Goal: Task Accomplishment & Management: Manage account settings

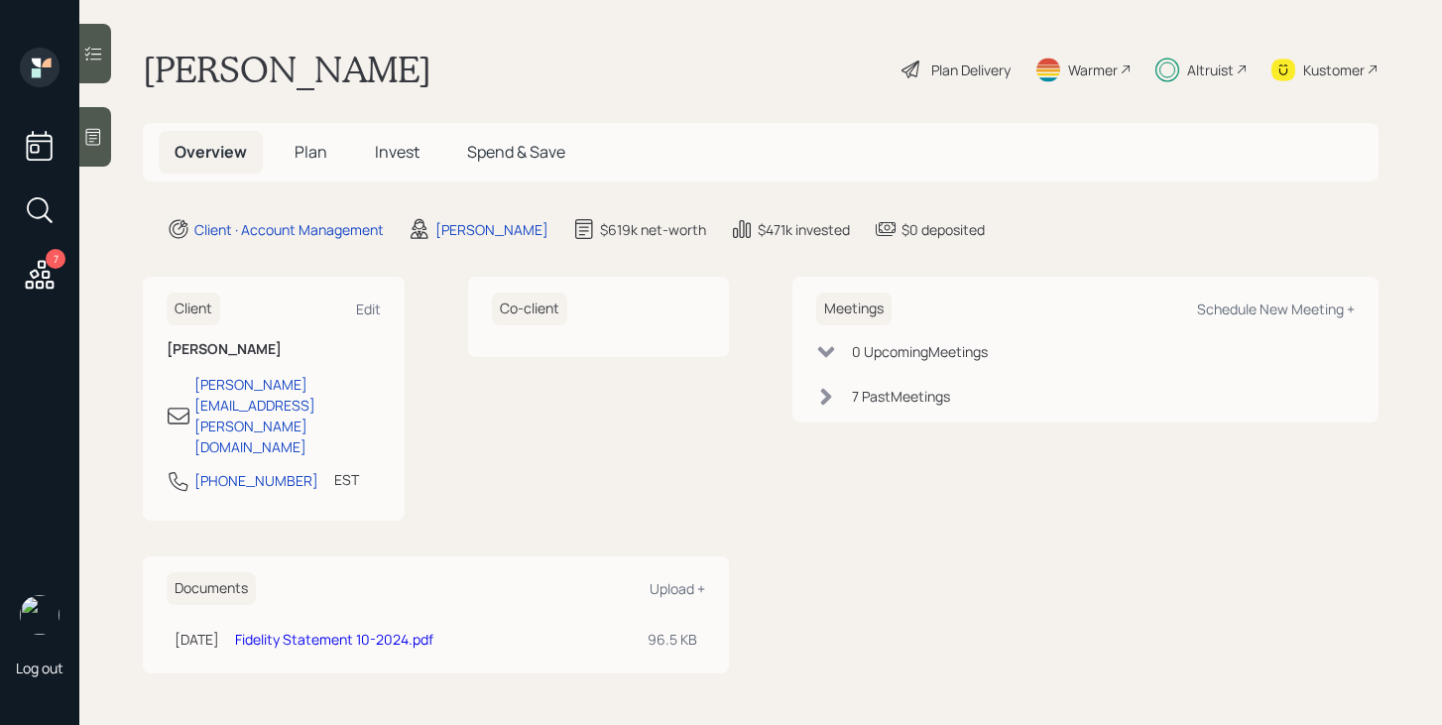
click at [979, 69] on div "Plan Delivery" at bounding box center [970, 70] width 79 height 21
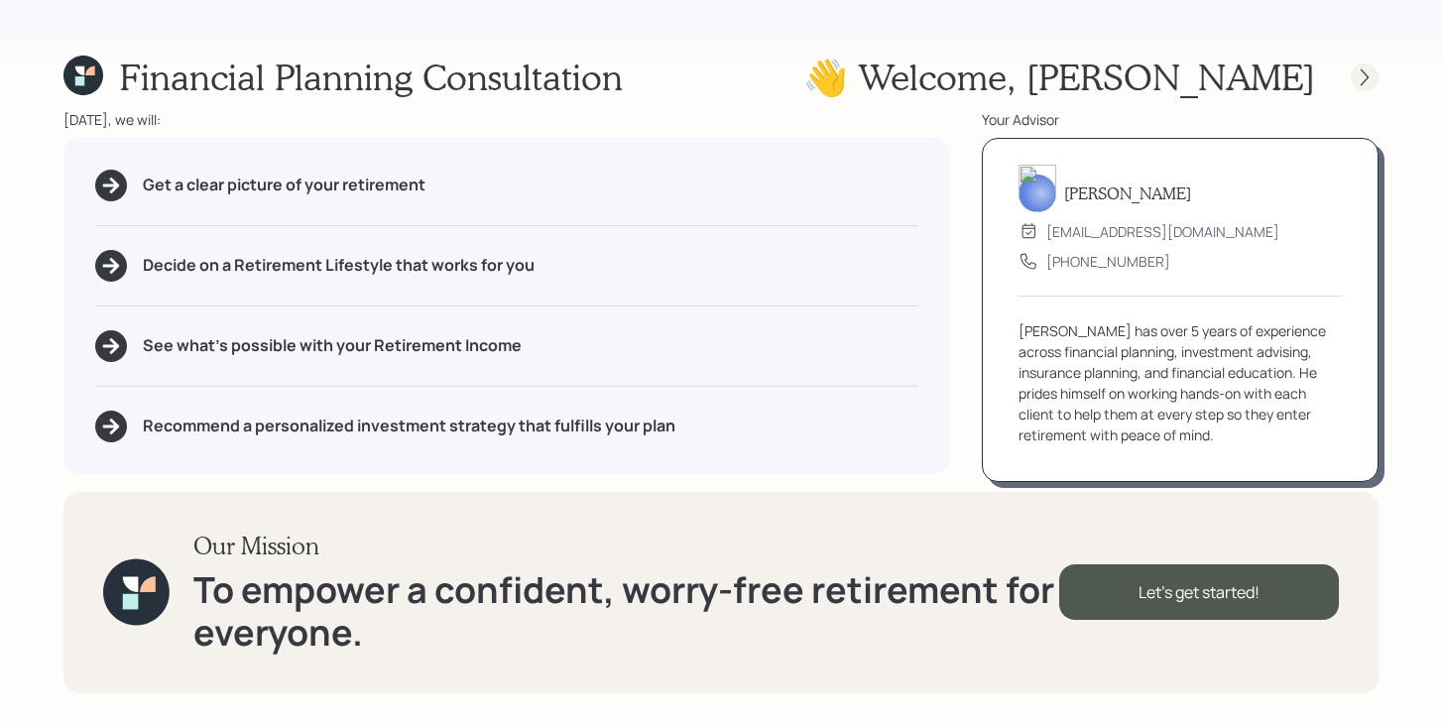
click at [1368, 83] on icon at bounding box center [1365, 77] width 20 height 20
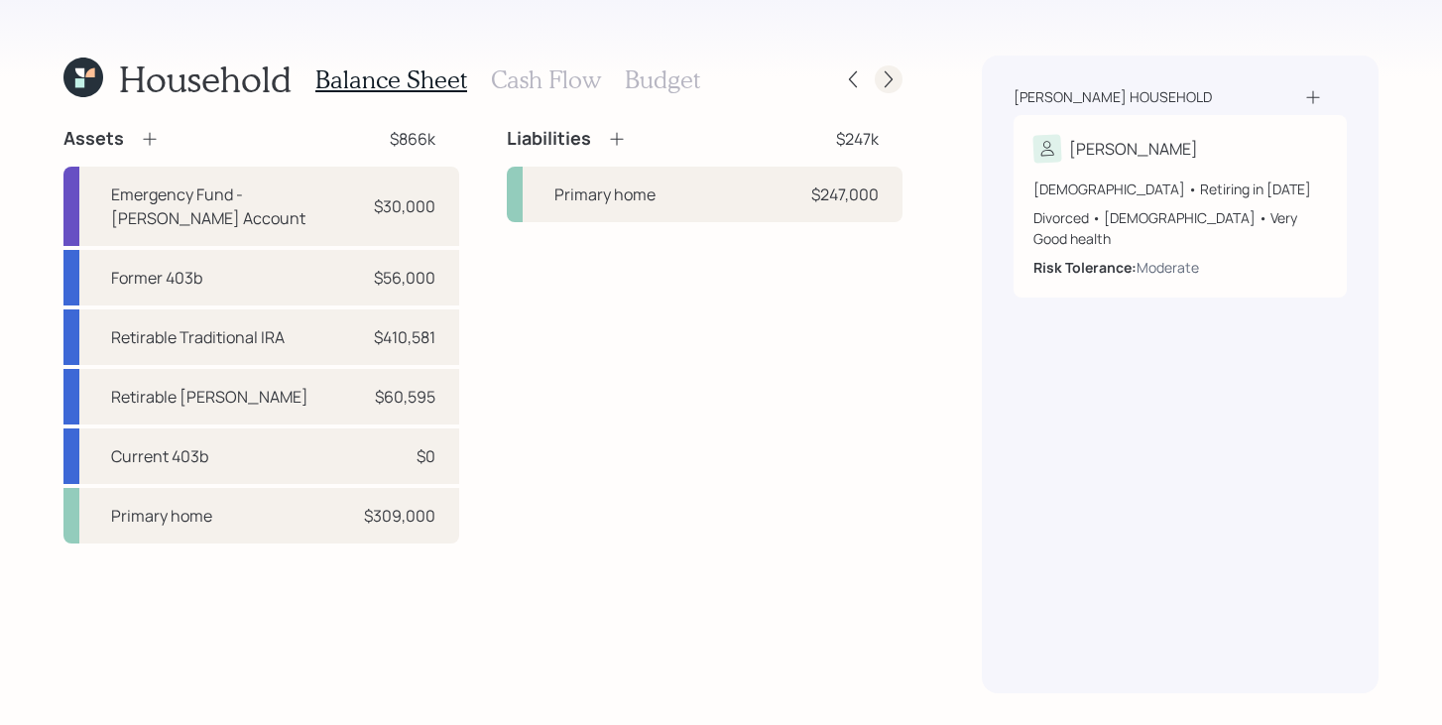
click at [892, 78] on icon at bounding box center [889, 79] width 8 height 17
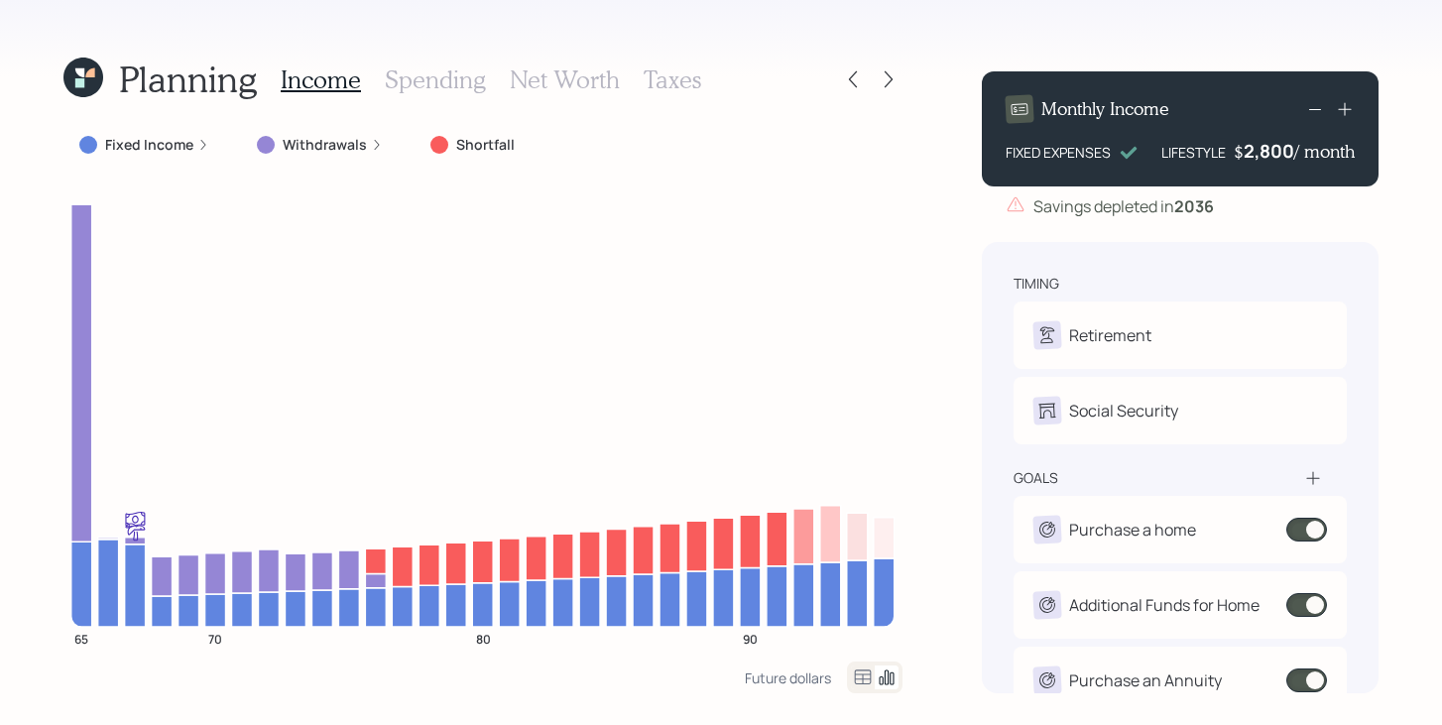
click at [166, 150] on label "Fixed Income" at bounding box center [149, 145] width 88 height 20
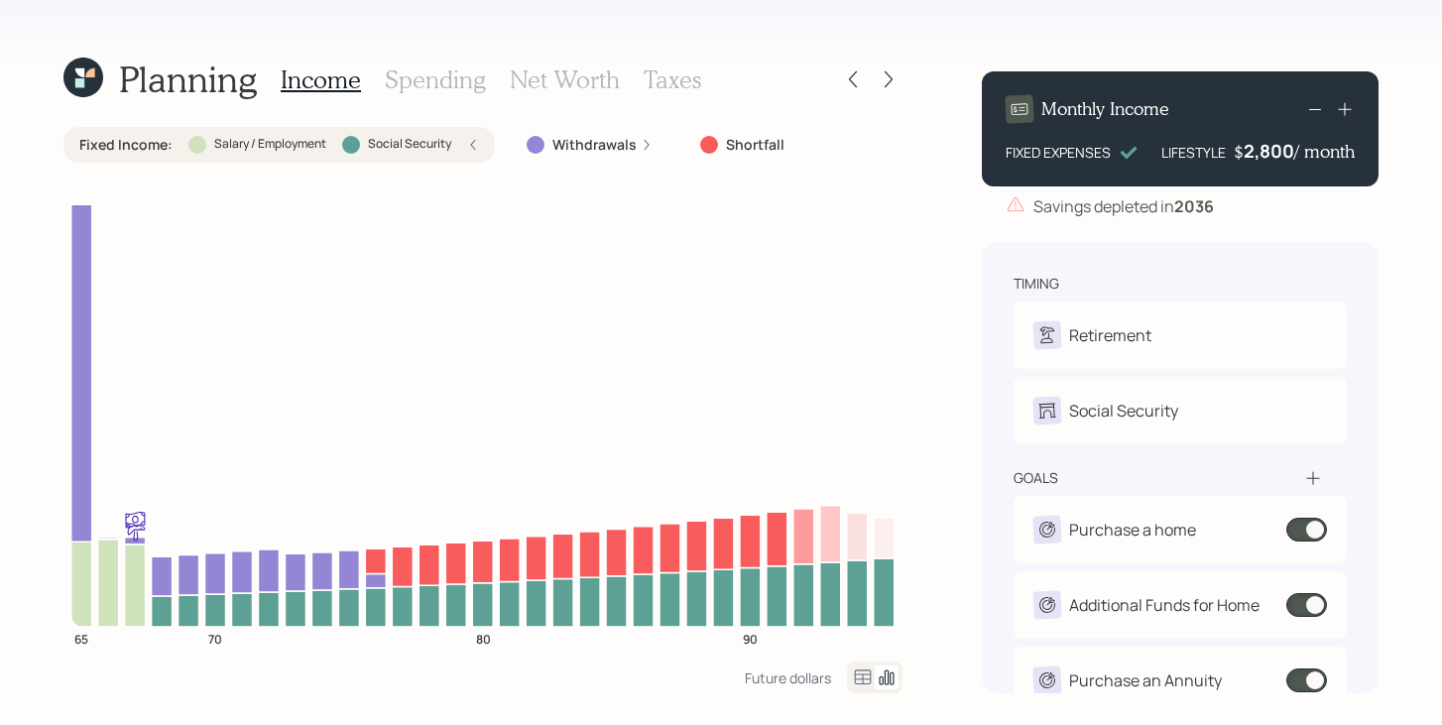
click at [167, 150] on label "Fixed Income :" at bounding box center [125, 145] width 93 height 20
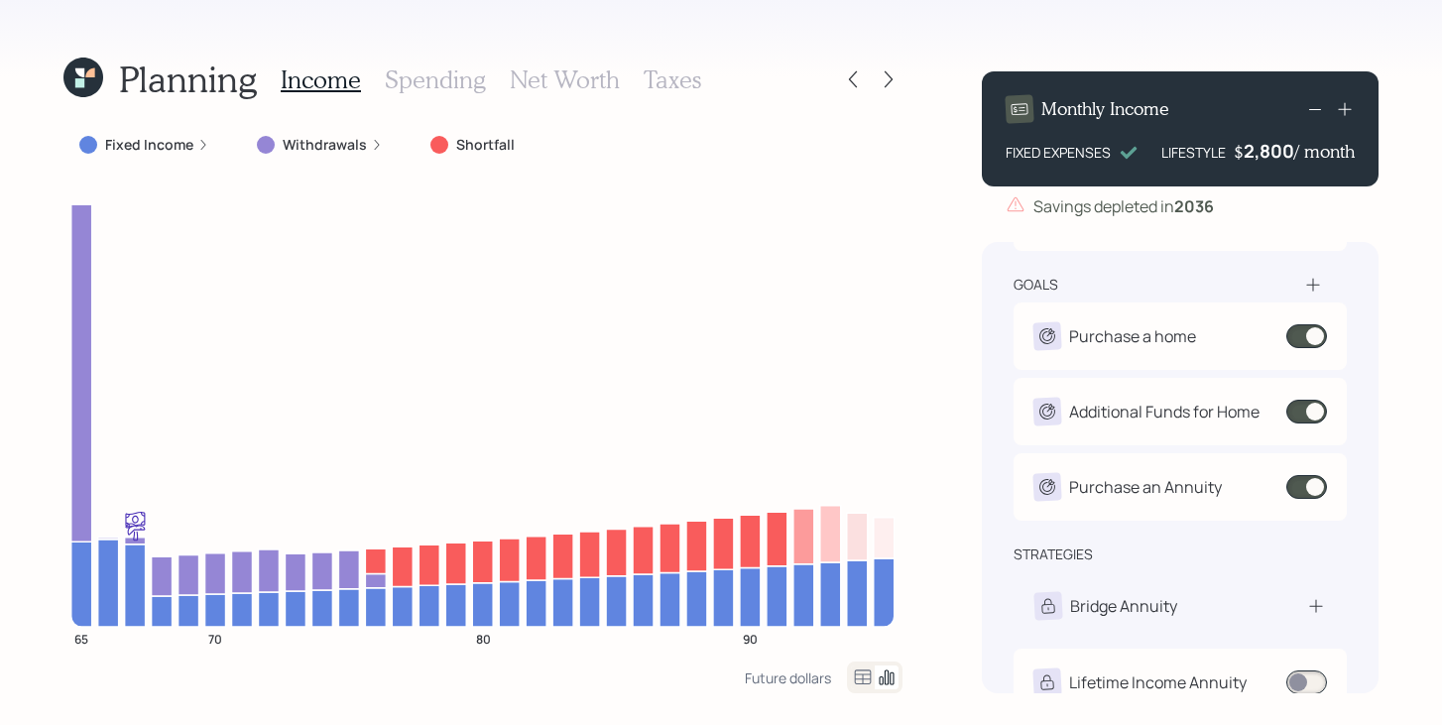
scroll to position [228, 0]
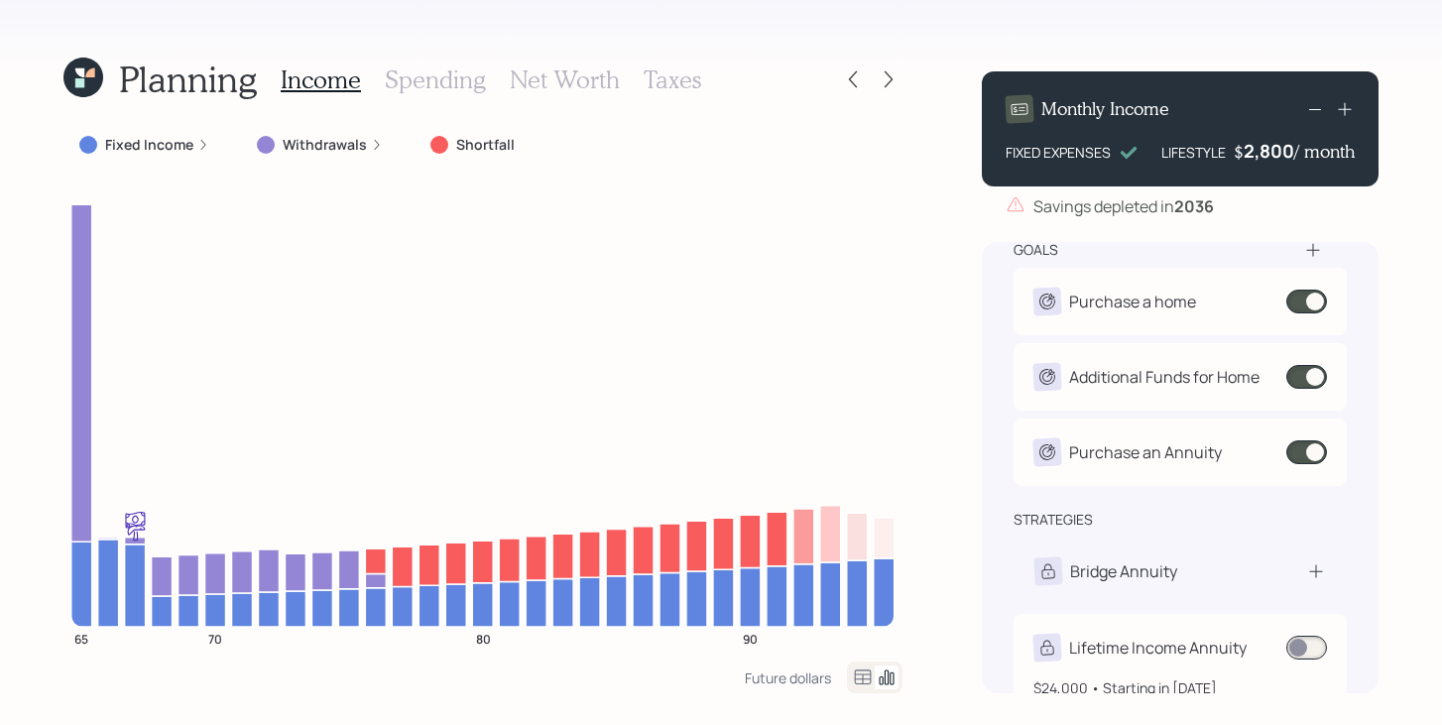
click at [1312, 652] on span at bounding box center [1306, 648] width 41 height 24
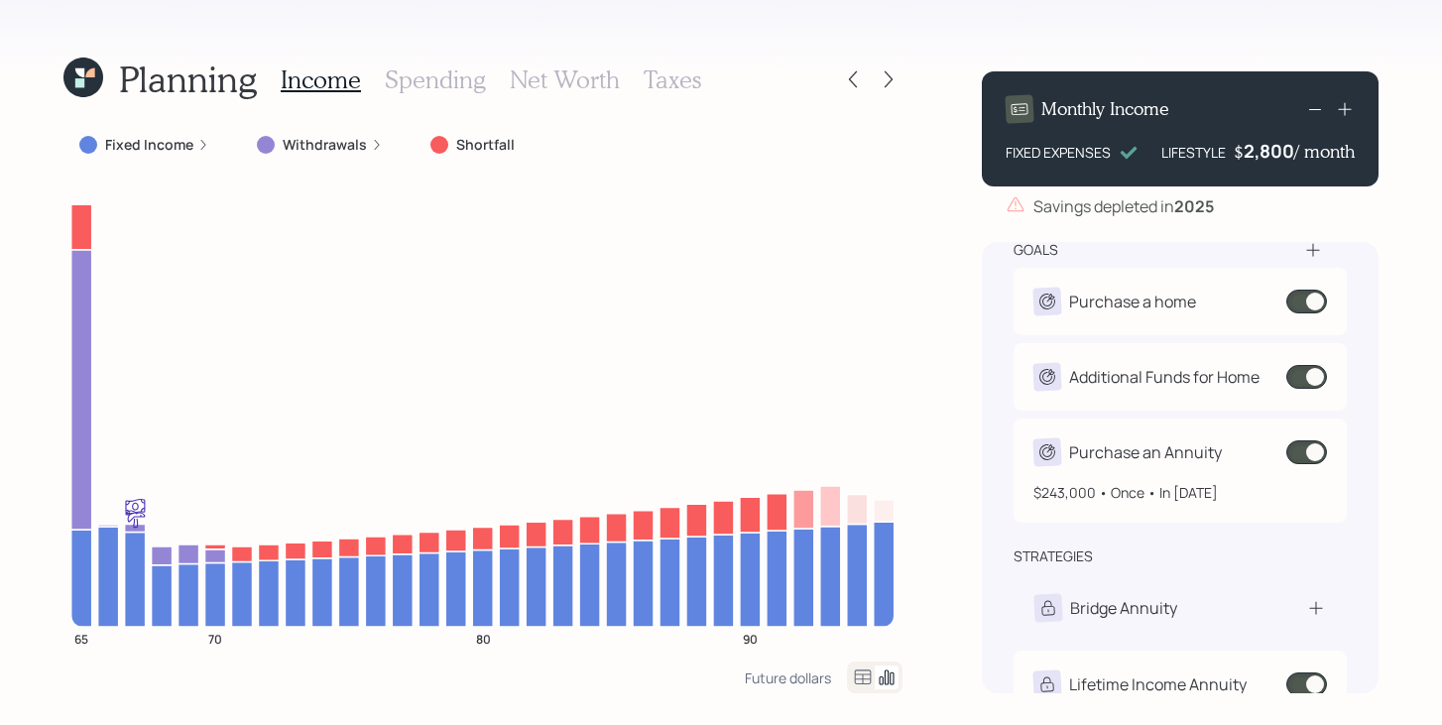
click at [1307, 453] on span at bounding box center [1306, 452] width 41 height 24
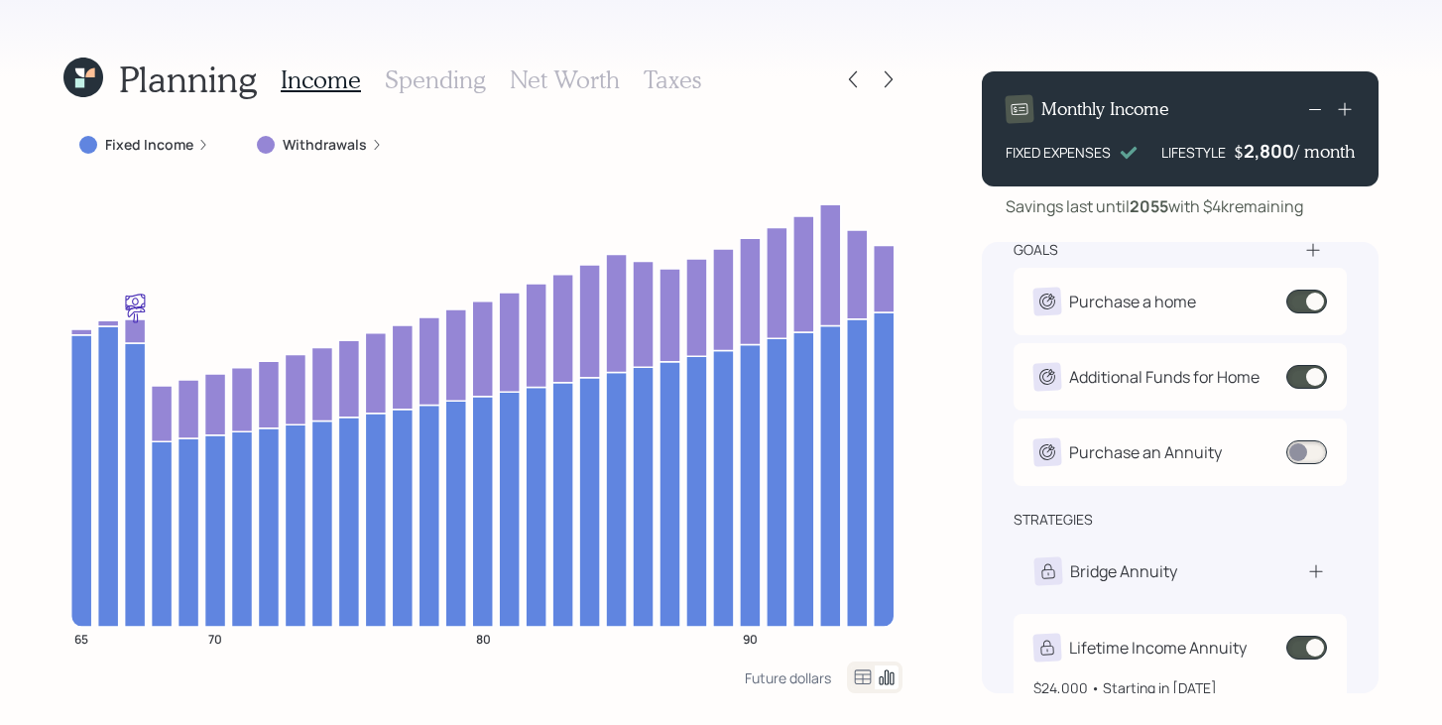
click at [1182, 658] on div "Lifetime Income Annuity" at bounding box center [1158, 648] width 178 height 24
select select "2a461f62-d2d8-42af-a1f6-0d6b889be520"
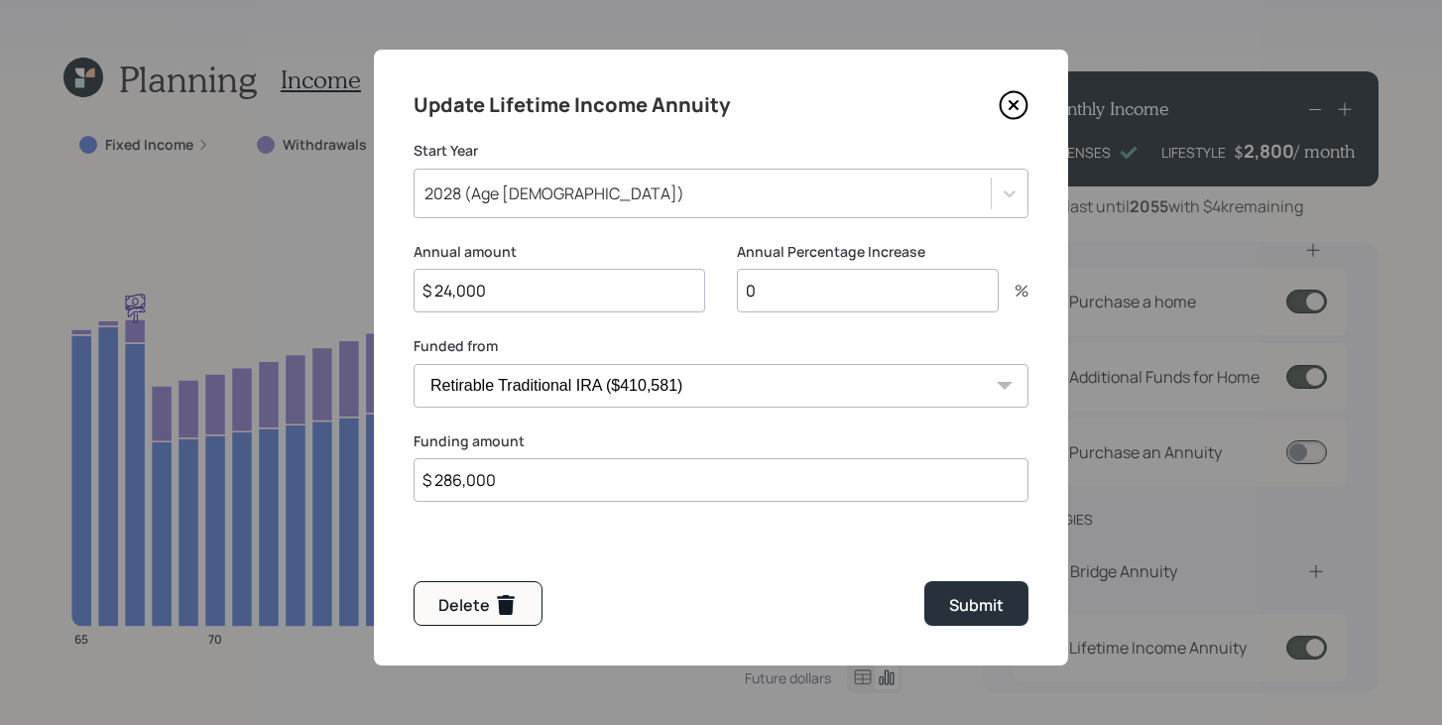
click at [1010, 99] on icon at bounding box center [1014, 105] width 30 height 30
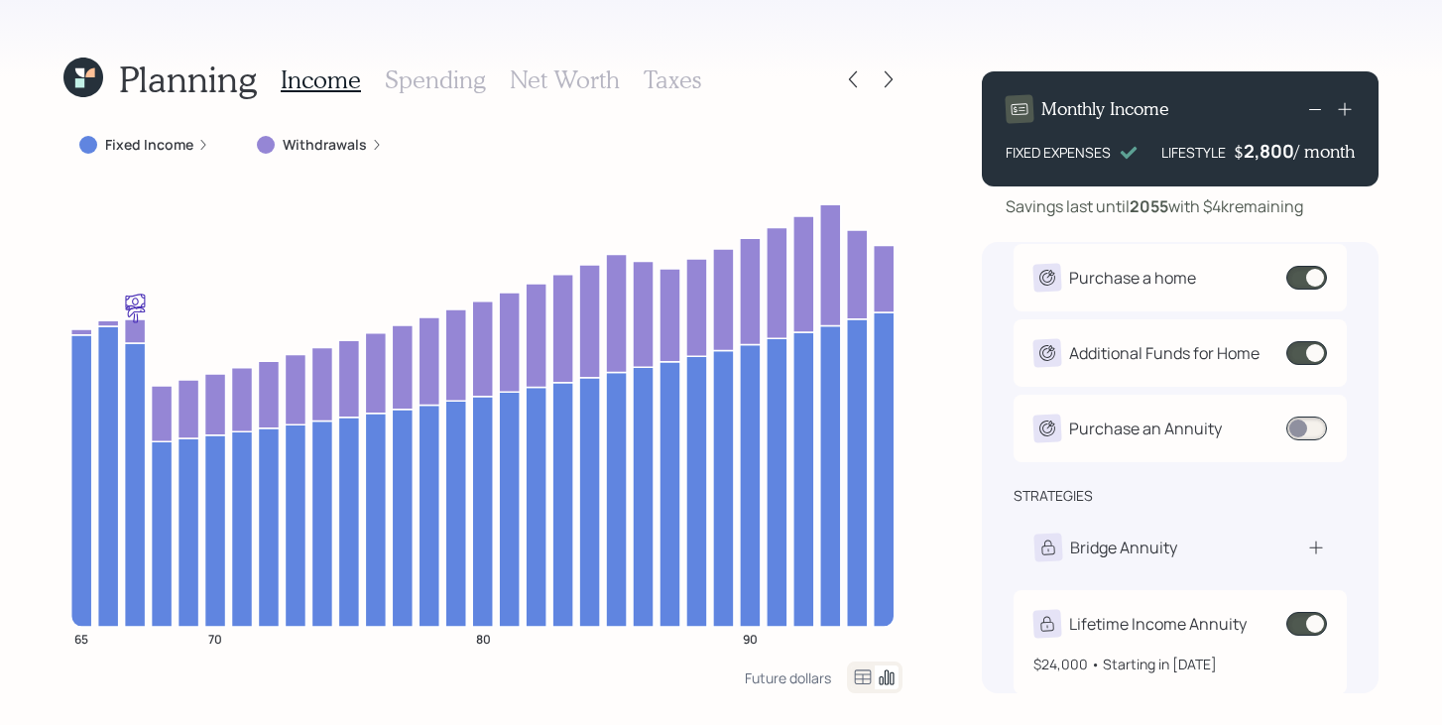
scroll to position [252, 0]
click at [1314, 622] on span at bounding box center [1306, 624] width 41 height 24
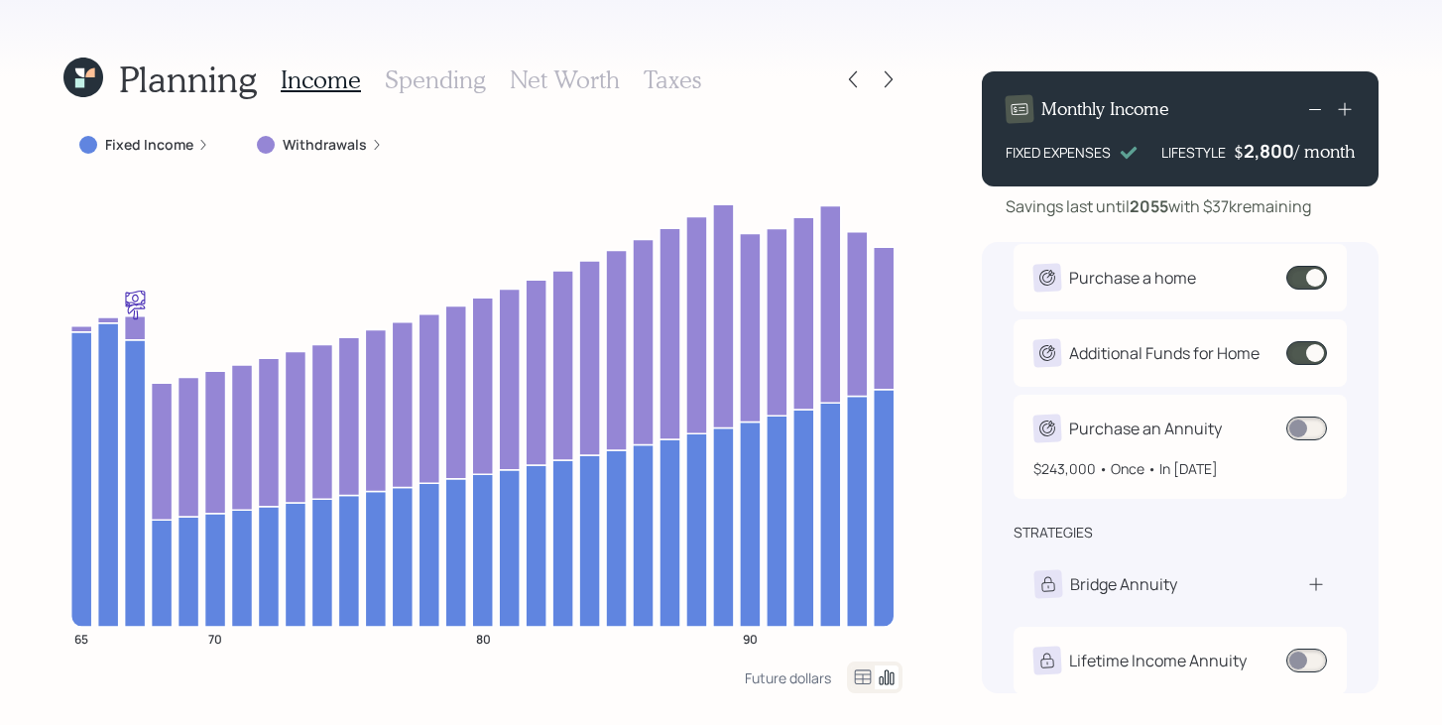
click at [1307, 429] on span at bounding box center [1306, 429] width 41 height 24
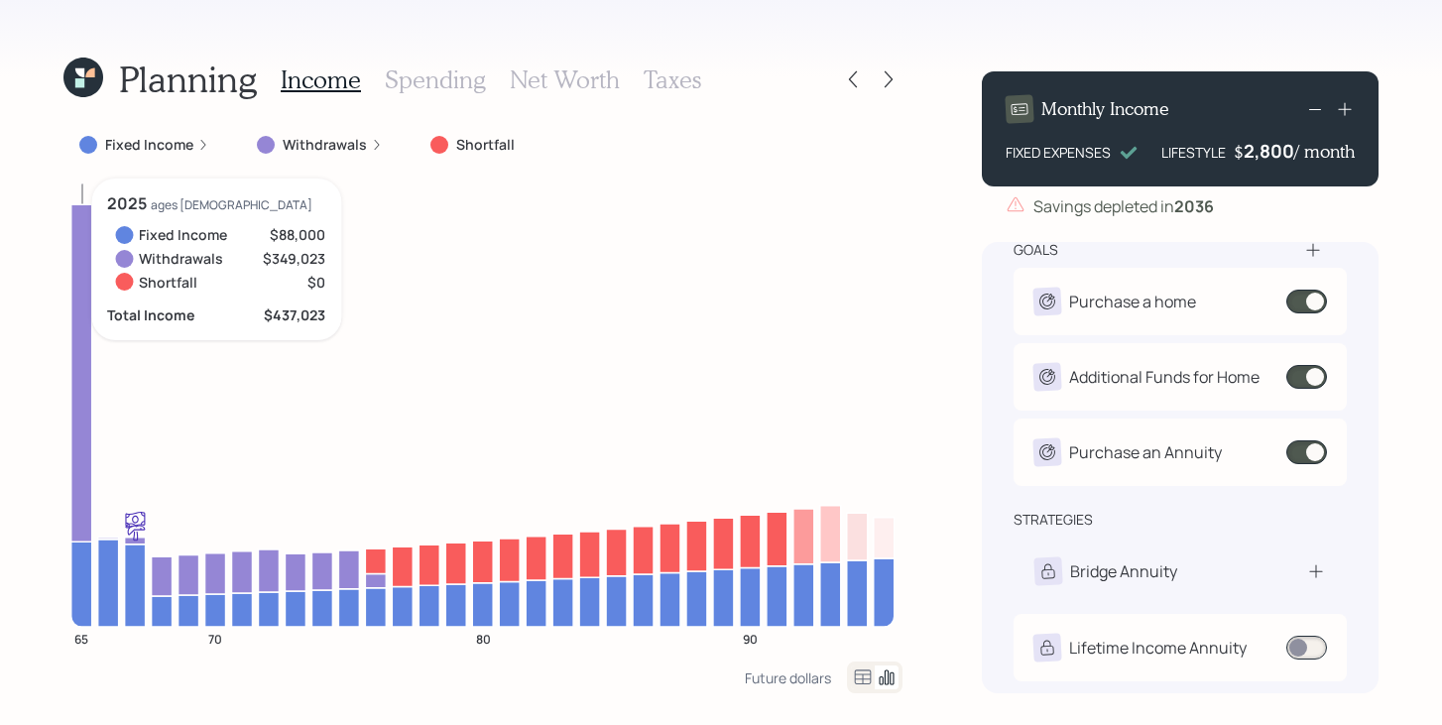
scroll to position [228, 0]
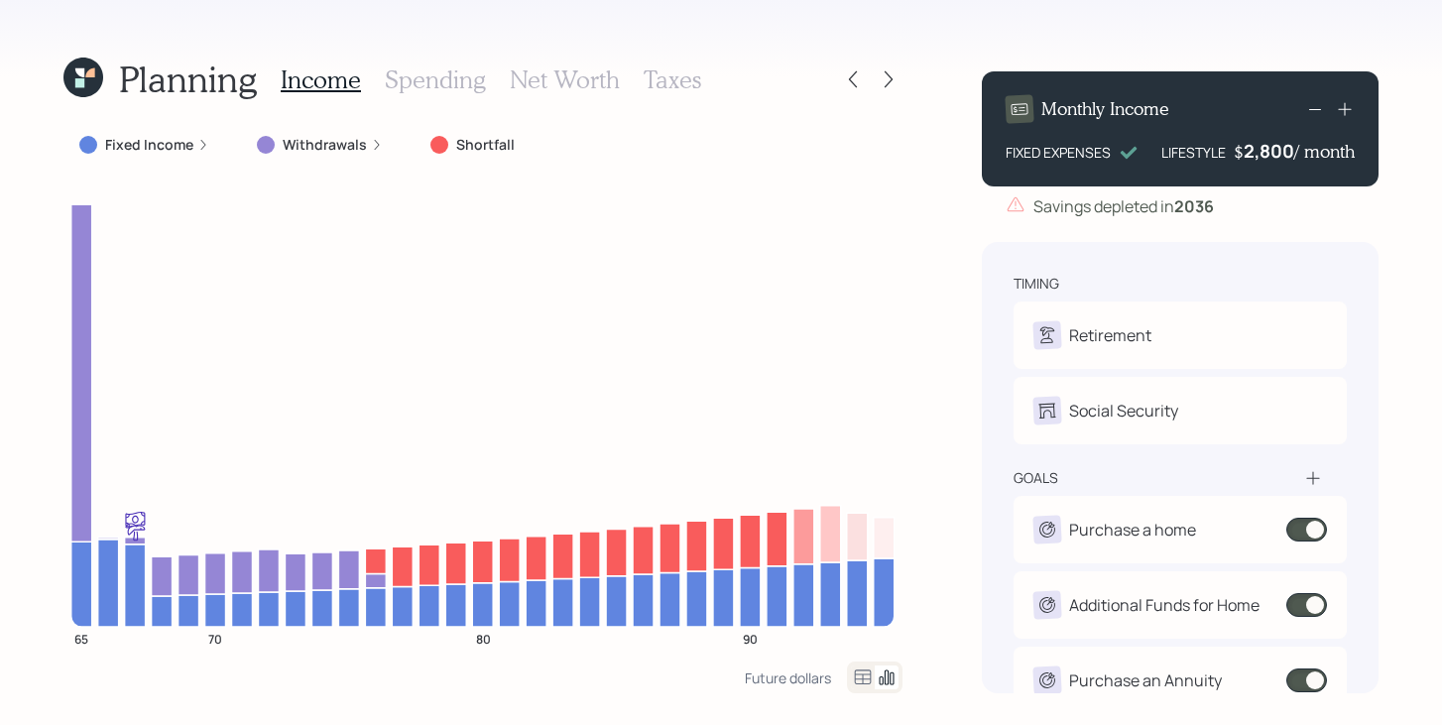
click at [89, 81] on icon at bounding box center [83, 78] width 40 height 40
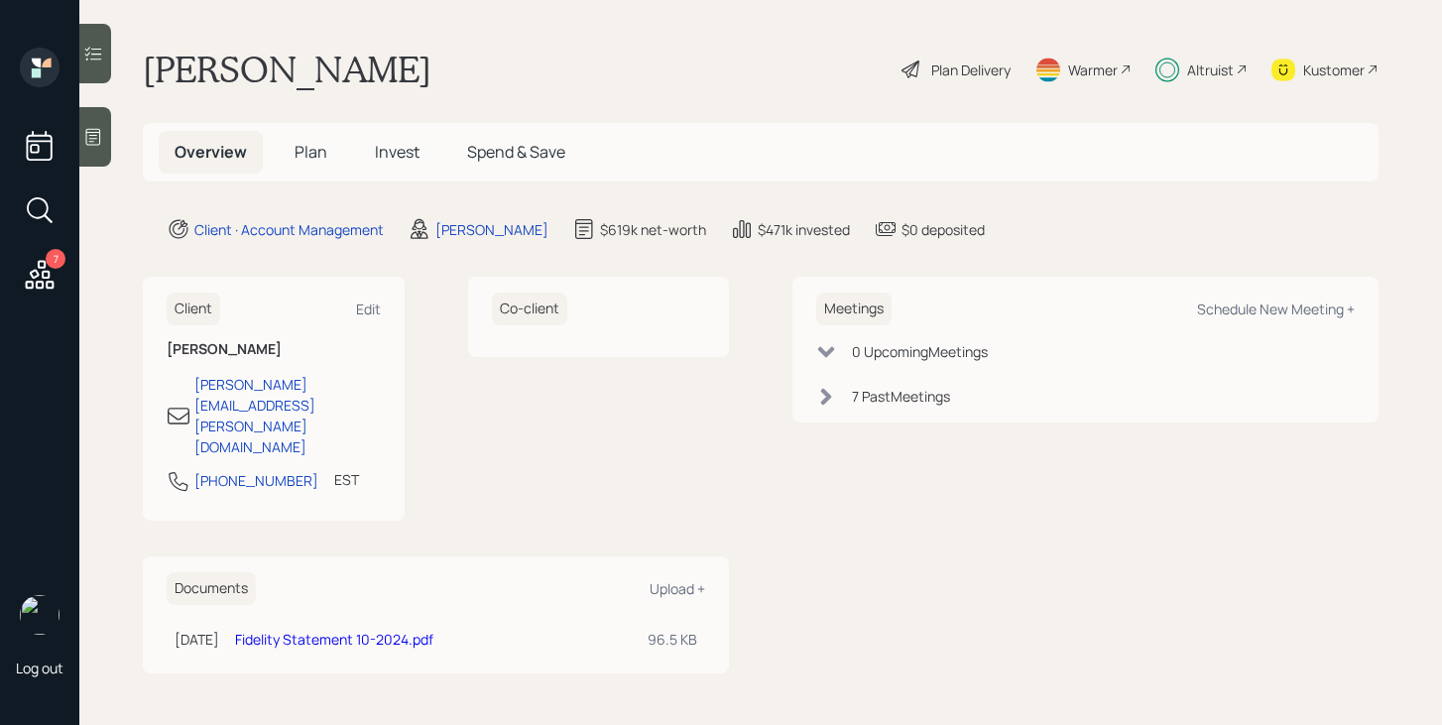
click at [24, 273] on icon at bounding box center [40, 275] width 36 height 36
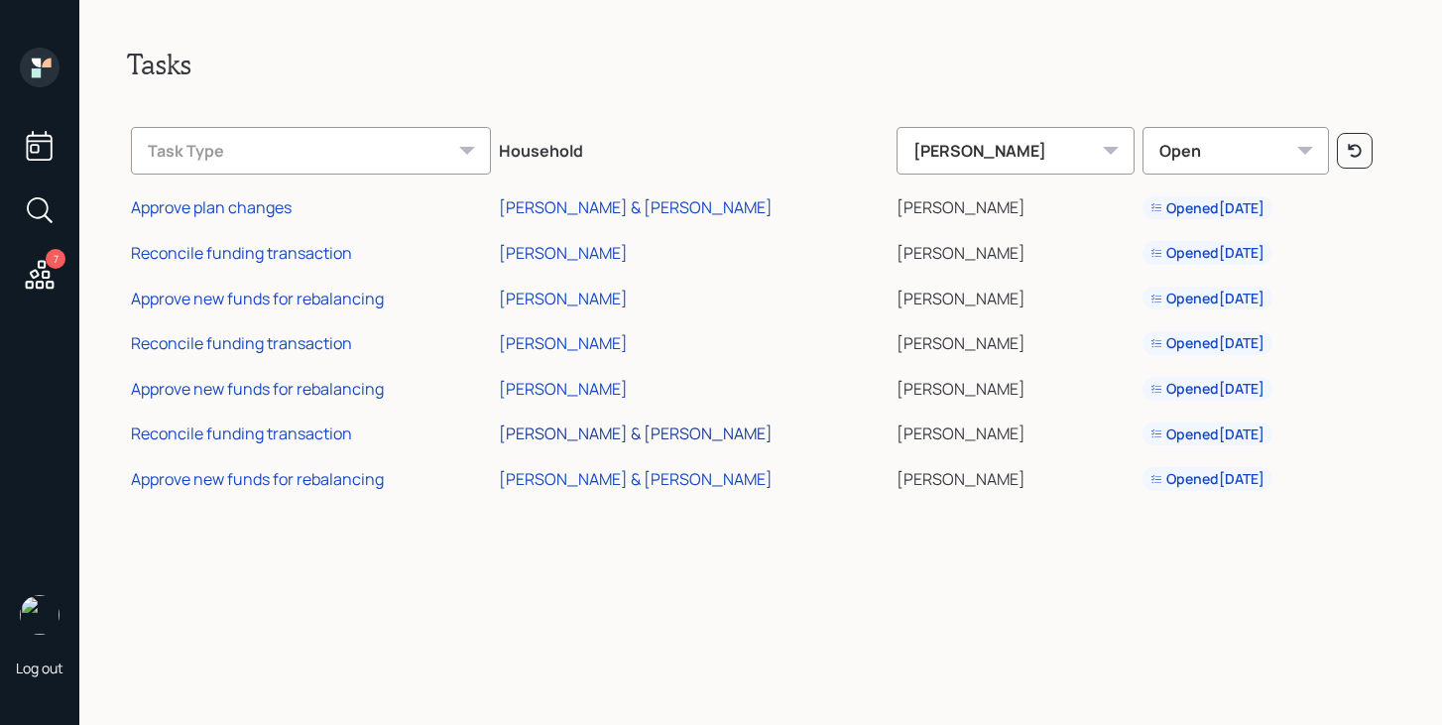
click at [631, 435] on div "[PERSON_NAME] & [PERSON_NAME]" at bounding box center [636, 433] width 274 height 22
